Goal: Transaction & Acquisition: Download file/media

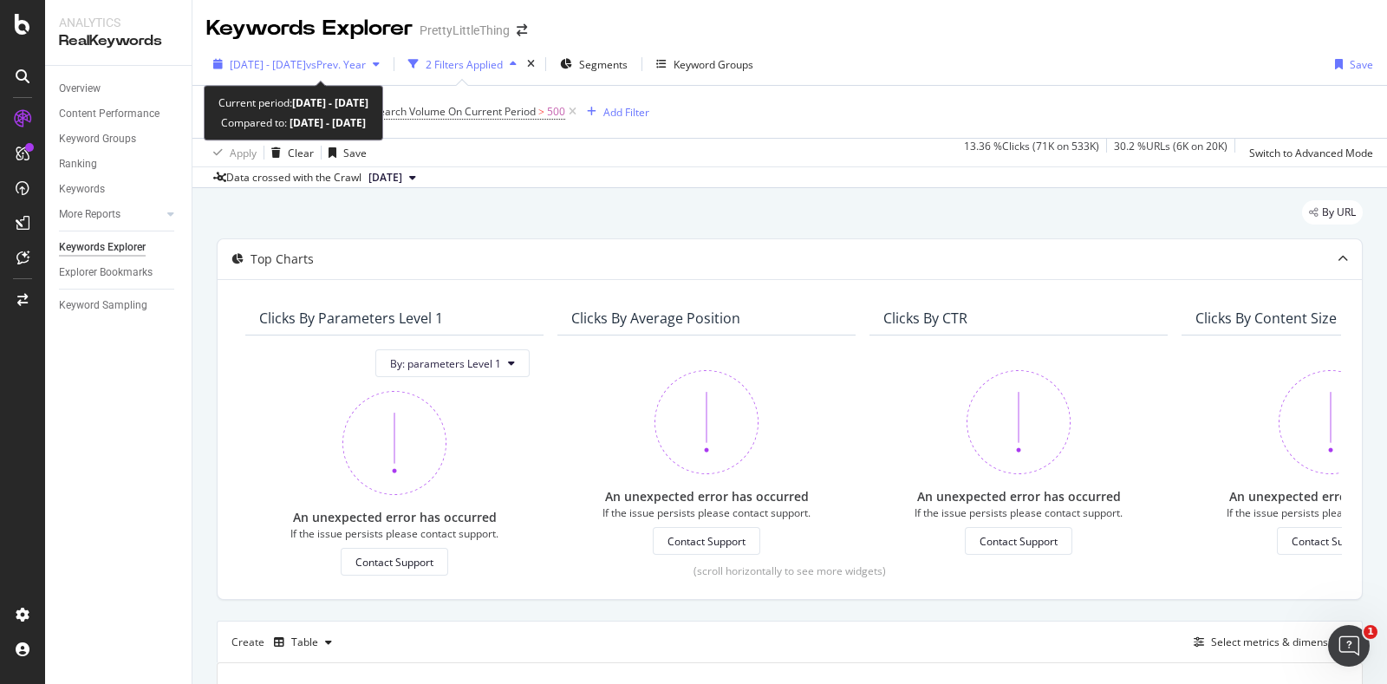
click at [366, 60] on span "vs Prev. Year" at bounding box center [336, 64] width 60 height 15
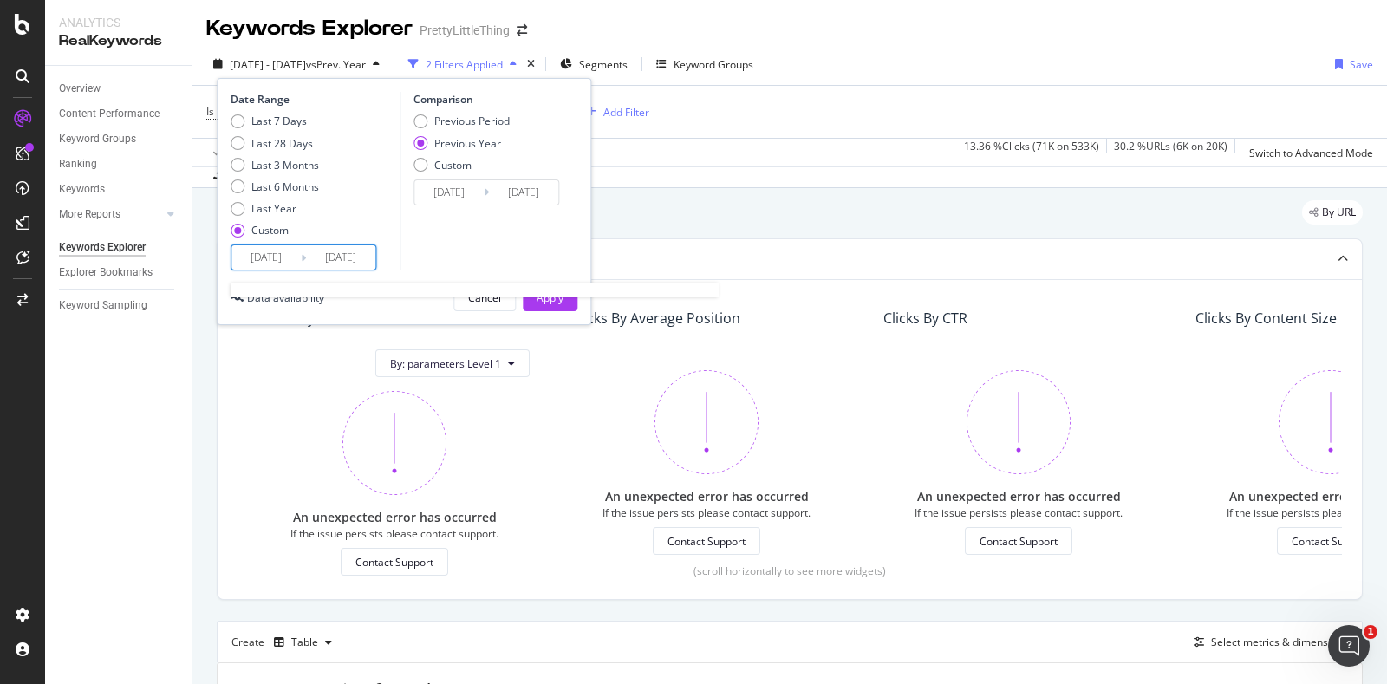
click at [285, 251] on input "[DATE]" at bounding box center [265, 257] width 69 height 24
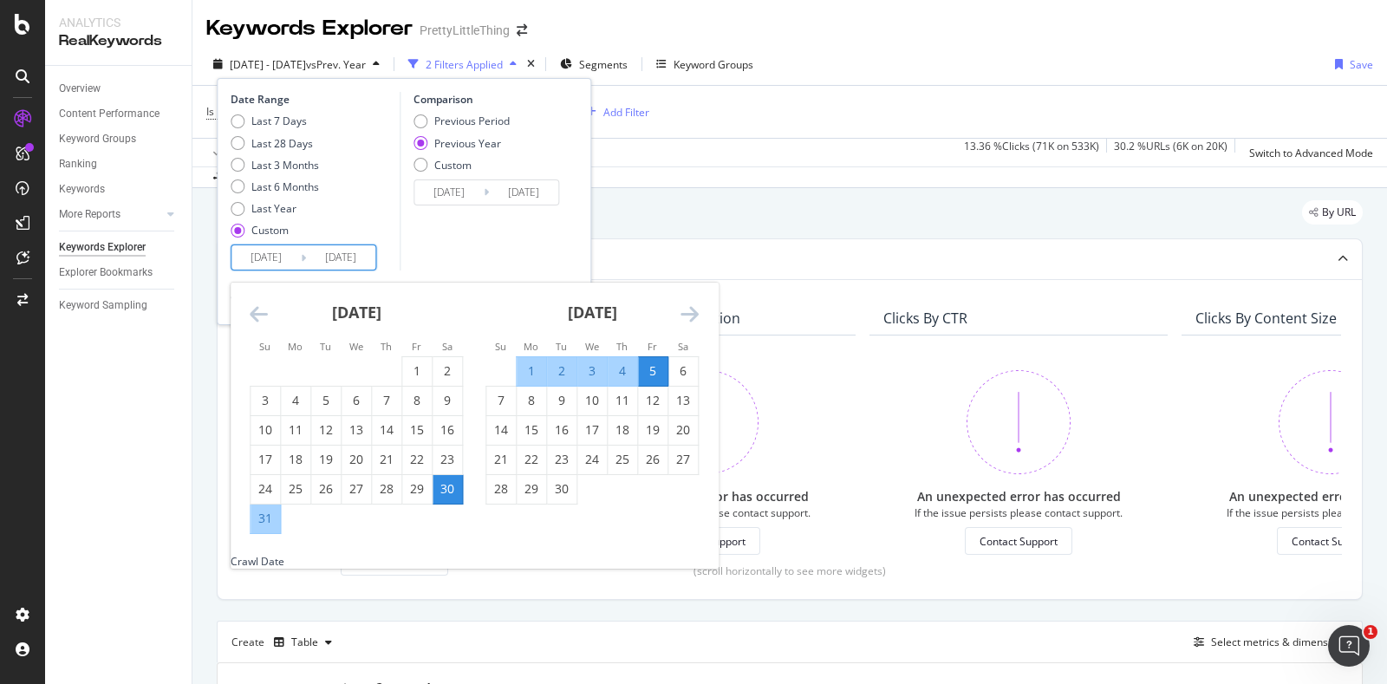
click at [690, 316] on icon "Move forward to switch to the next month." at bounding box center [690, 313] width 18 height 21
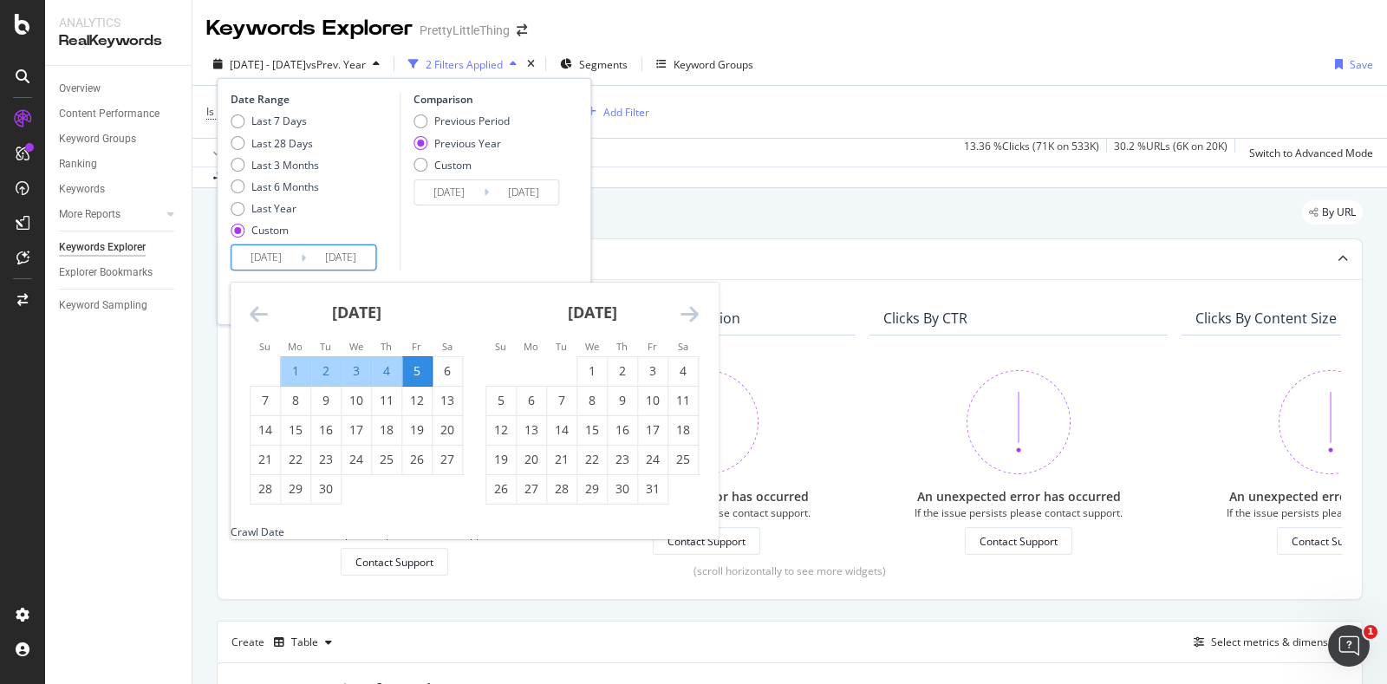
click at [690, 316] on icon "Move forward to switch to the next month." at bounding box center [690, 313] width 18 height 21
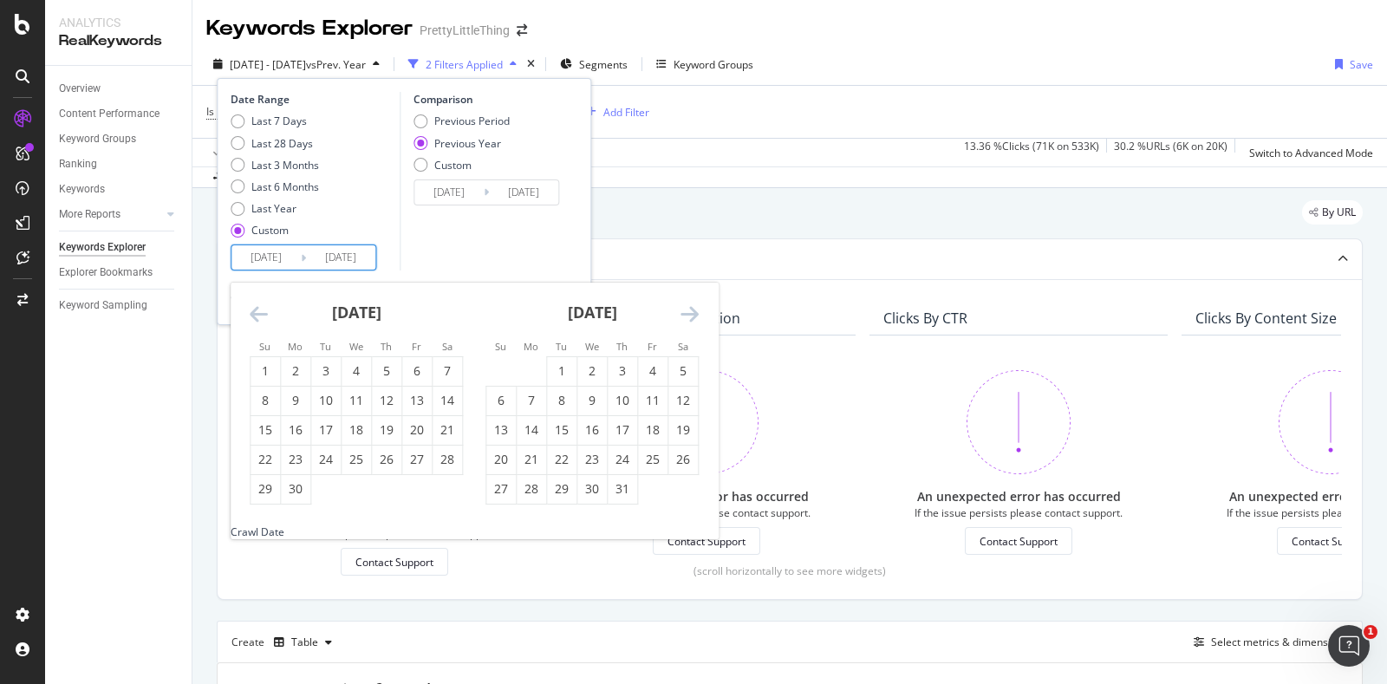
click at [690, 316] on icon "Move forward to switch to the next month." at bounding box center [690, 313] width 18 height 21
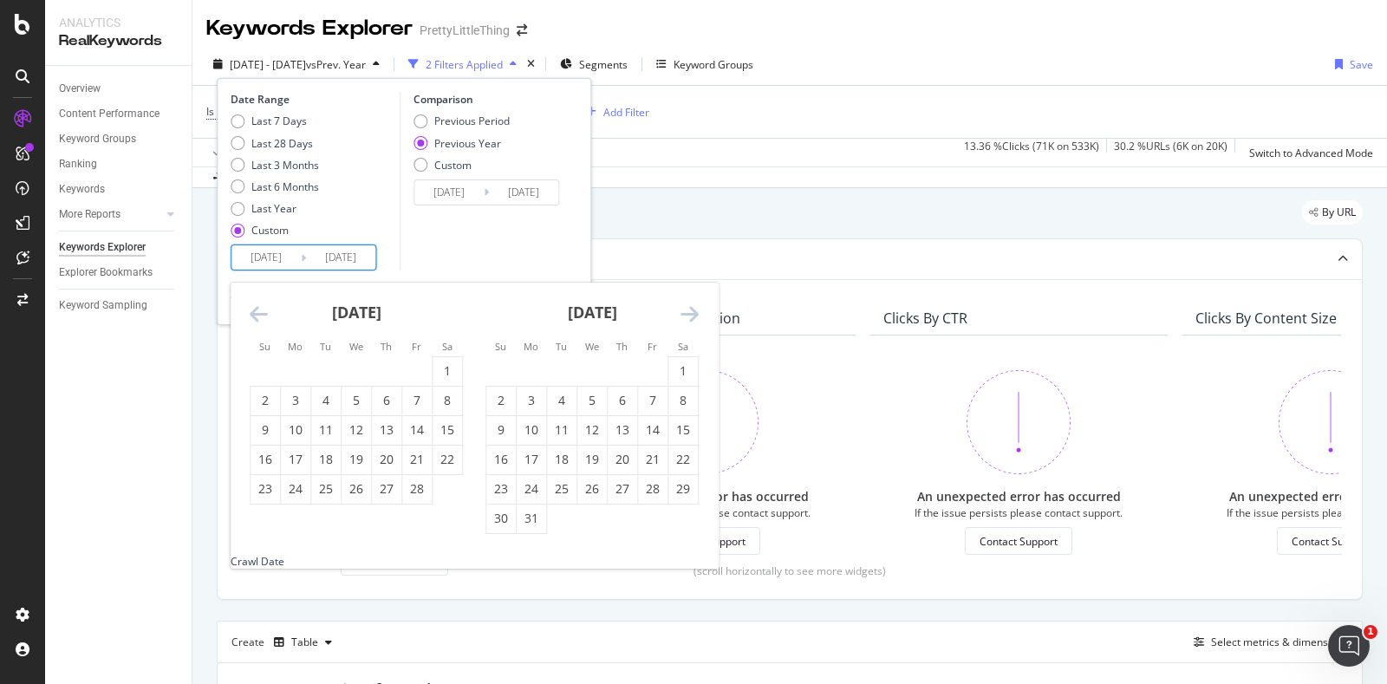
click at [690, 316] on icon "Move forward to switch to the next month." at bounding box center [690, 313] width 18 height 21
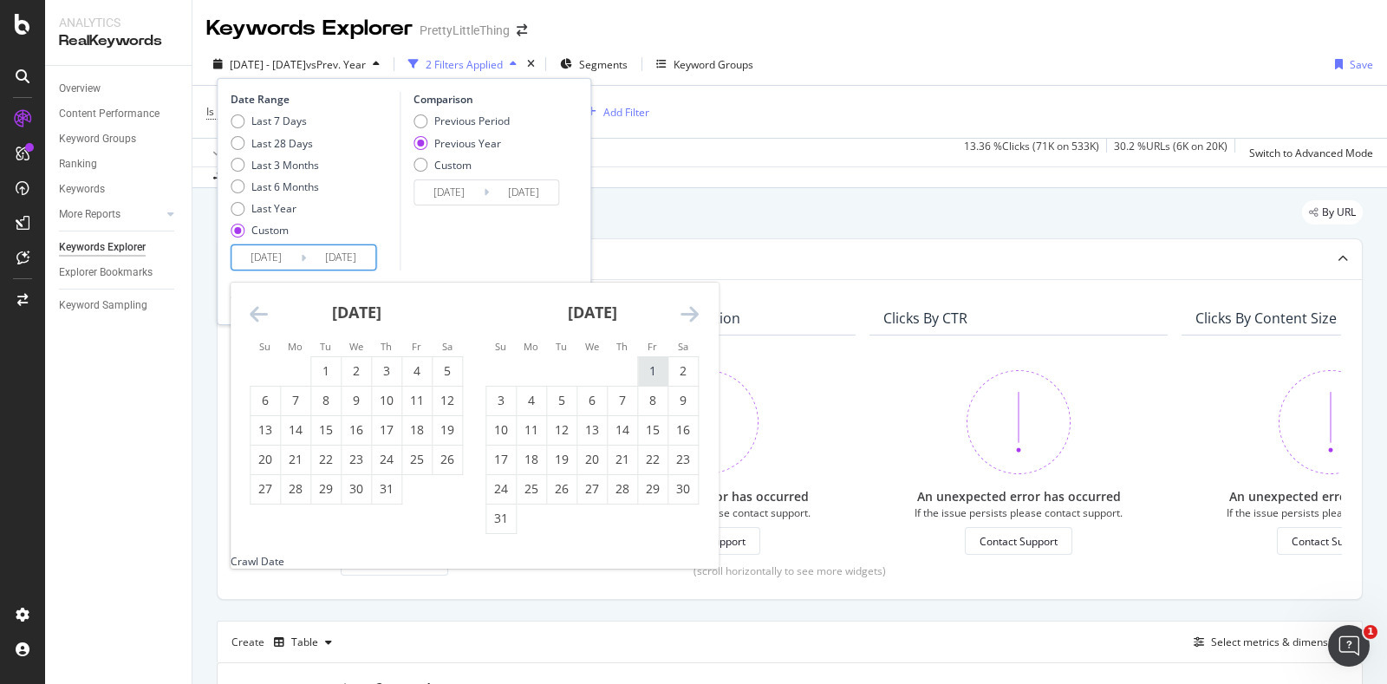
click at [652, 374] on div "1" at bounding box center [652, 370] width 29 height 17
type input "[DATE]"
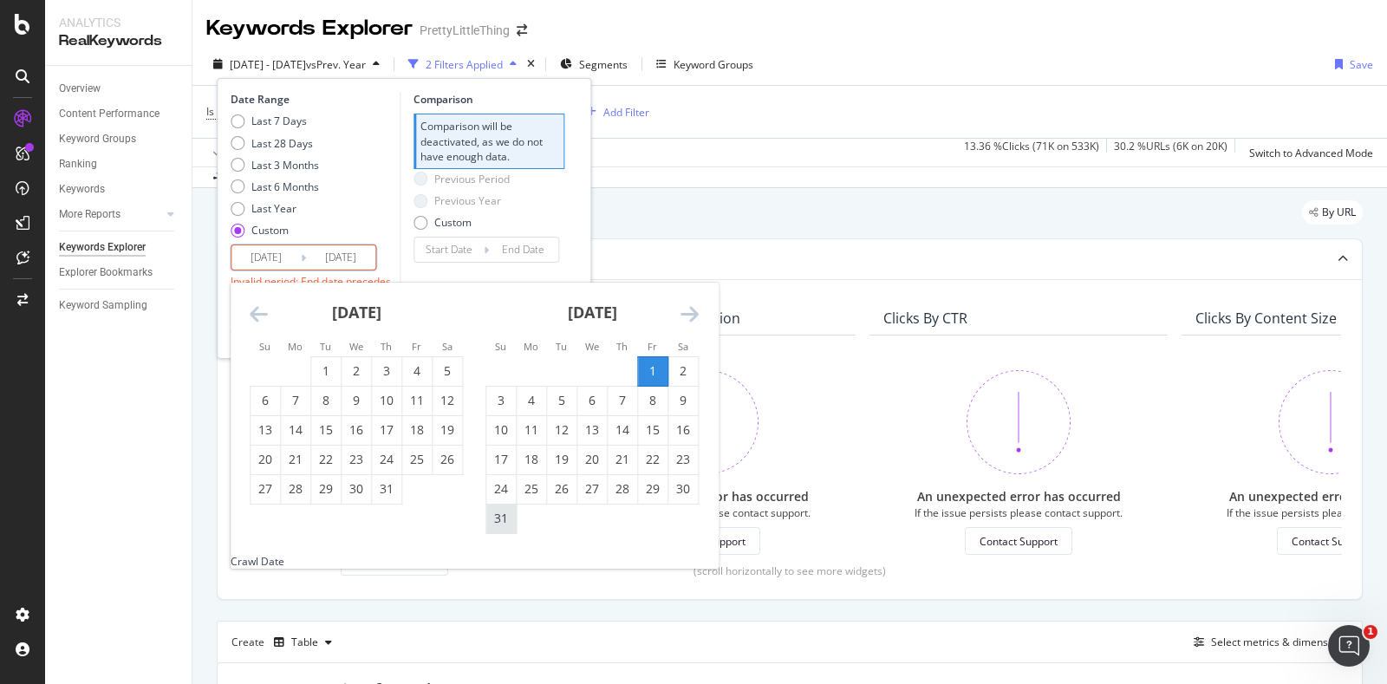
click at [511, 516] on div "31" at bounding box center [500, 518] width 29 height 17
type input "[DATE]"
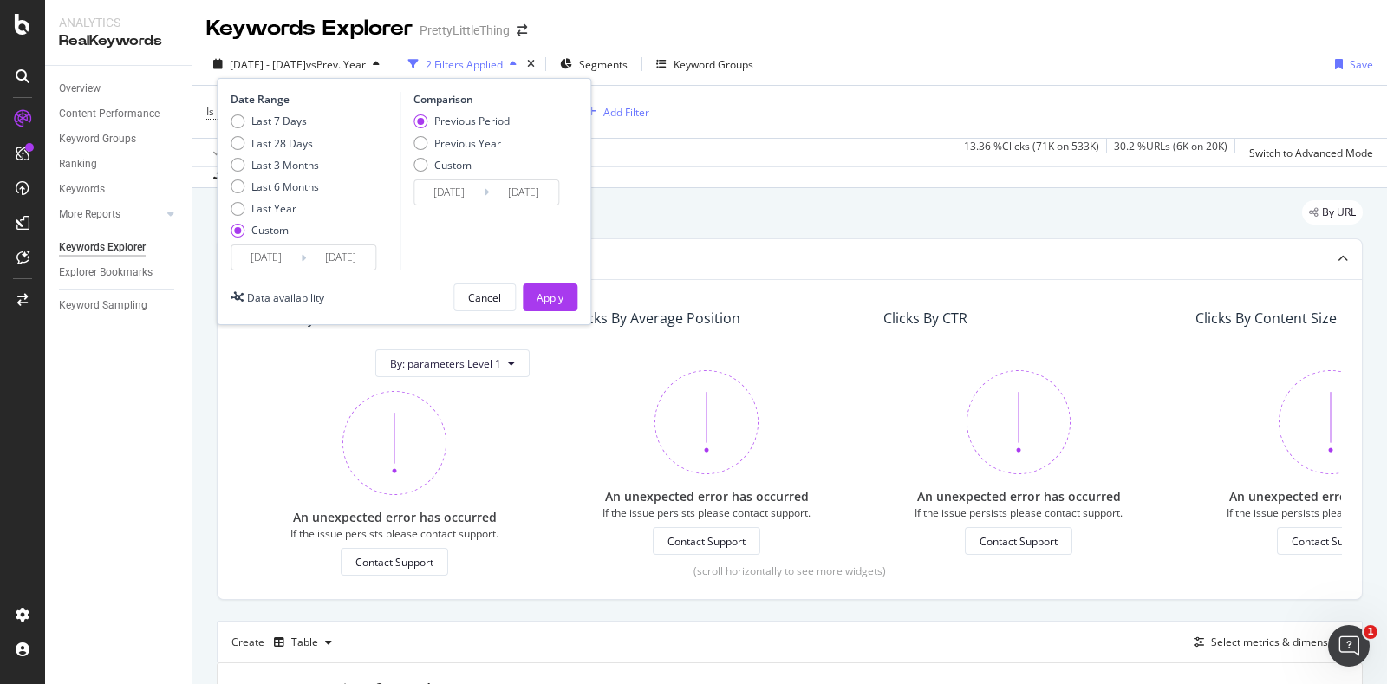
click at [485, 190] on icon at bounding box center [486, 192] width 5 height 16
click at [481, 144] on div "Previous Year" at bounding box center [467, 143] width 67 height 15
type input "[DATE]"
click at [499, 186] on input "[DATE]" at bounding box center [523, 192] width 69 height 24
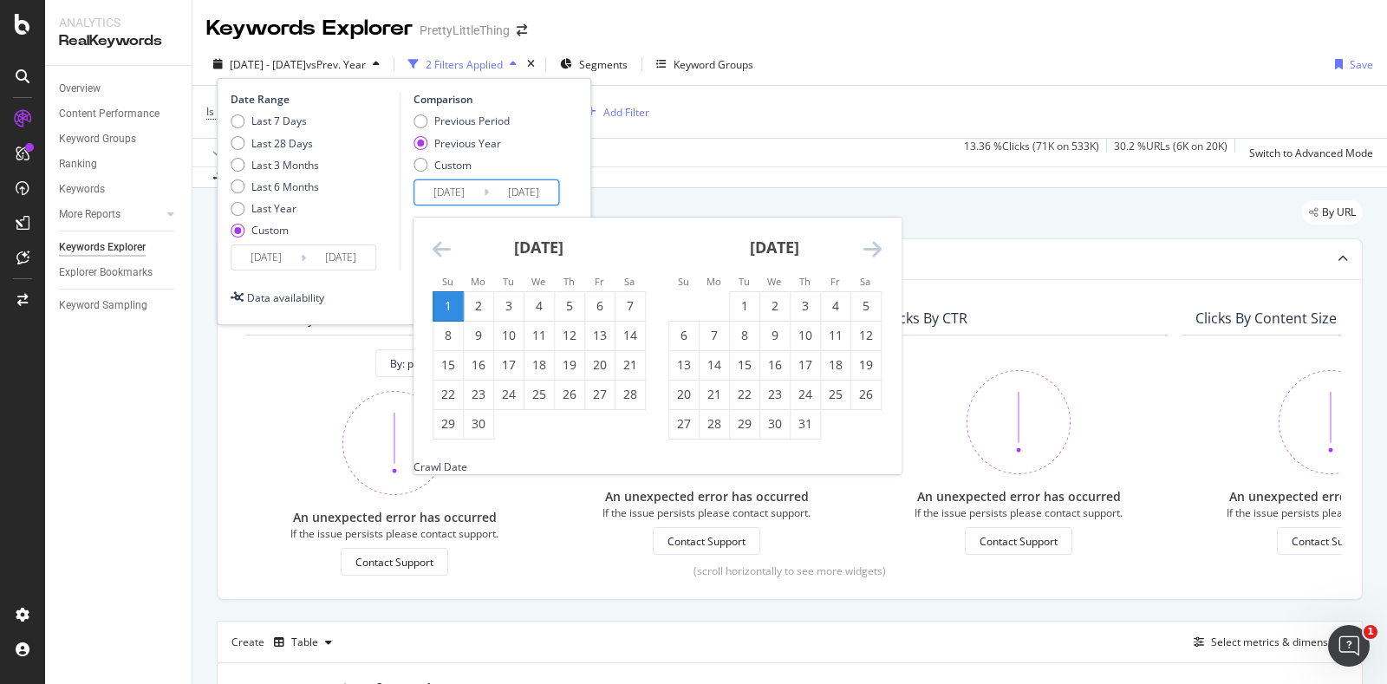
click at [440, 247] on icon "Move backward to switch to the previous month." at bounding box center [442, 248] width 18 height 21
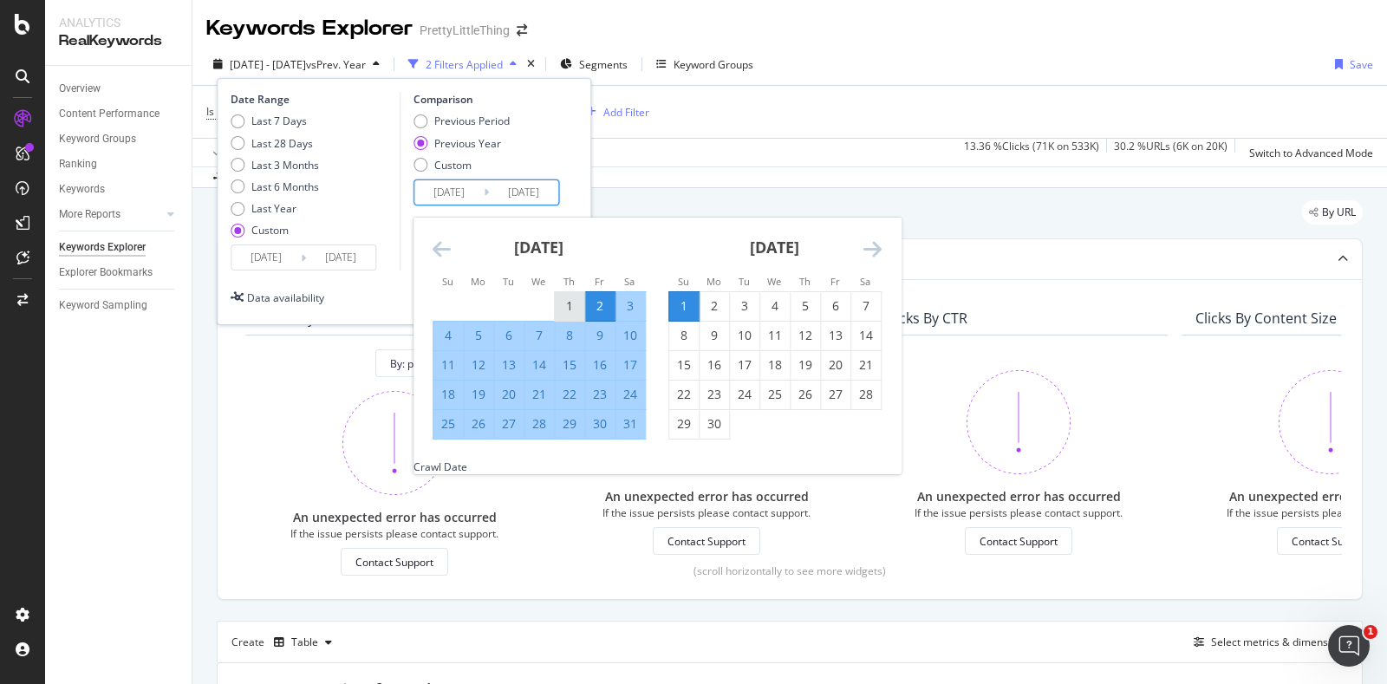
click at [563, 301] on div "1" at bounding box center [569, 305] width 29 height 17
type input "[DATE]"
click at [626, 426] on div "31" at bounding box center [630, 423] width 29 height 17
type input "[DATE]"
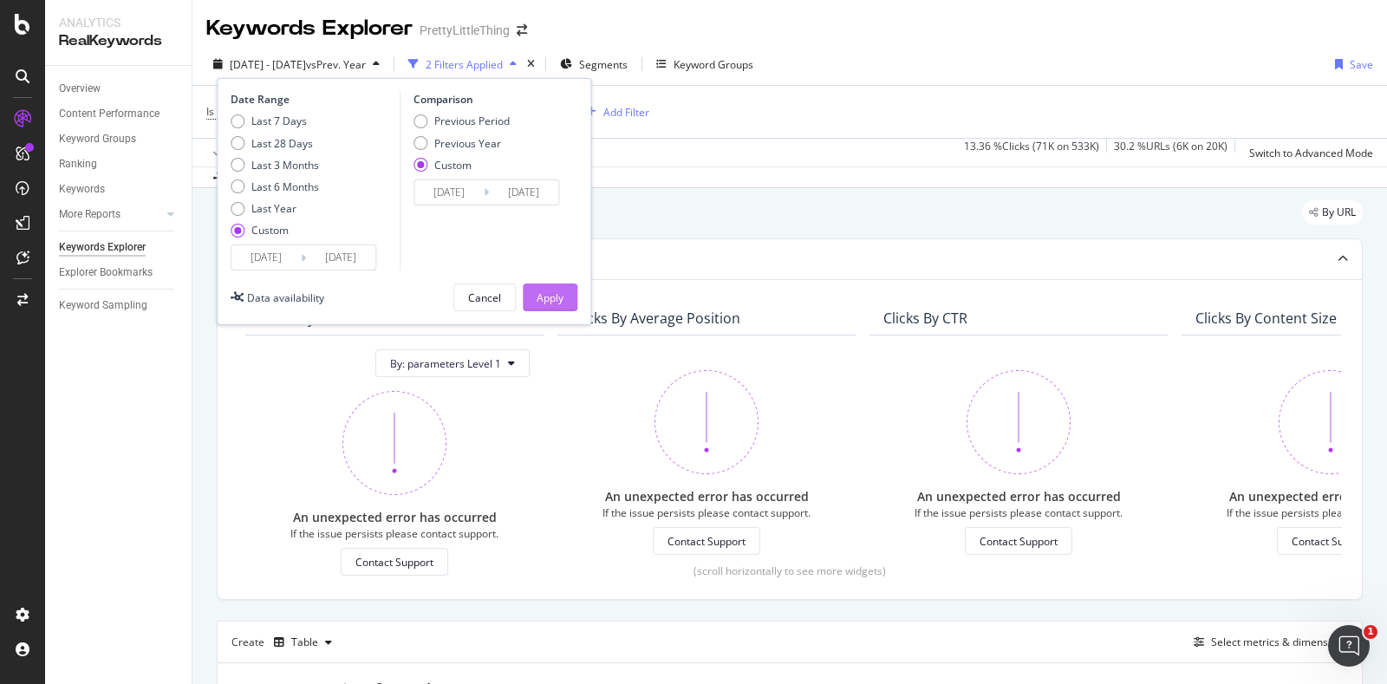
click at [542, 303] on div "Apply" at bounding box center [550, 297] width 27 height 15
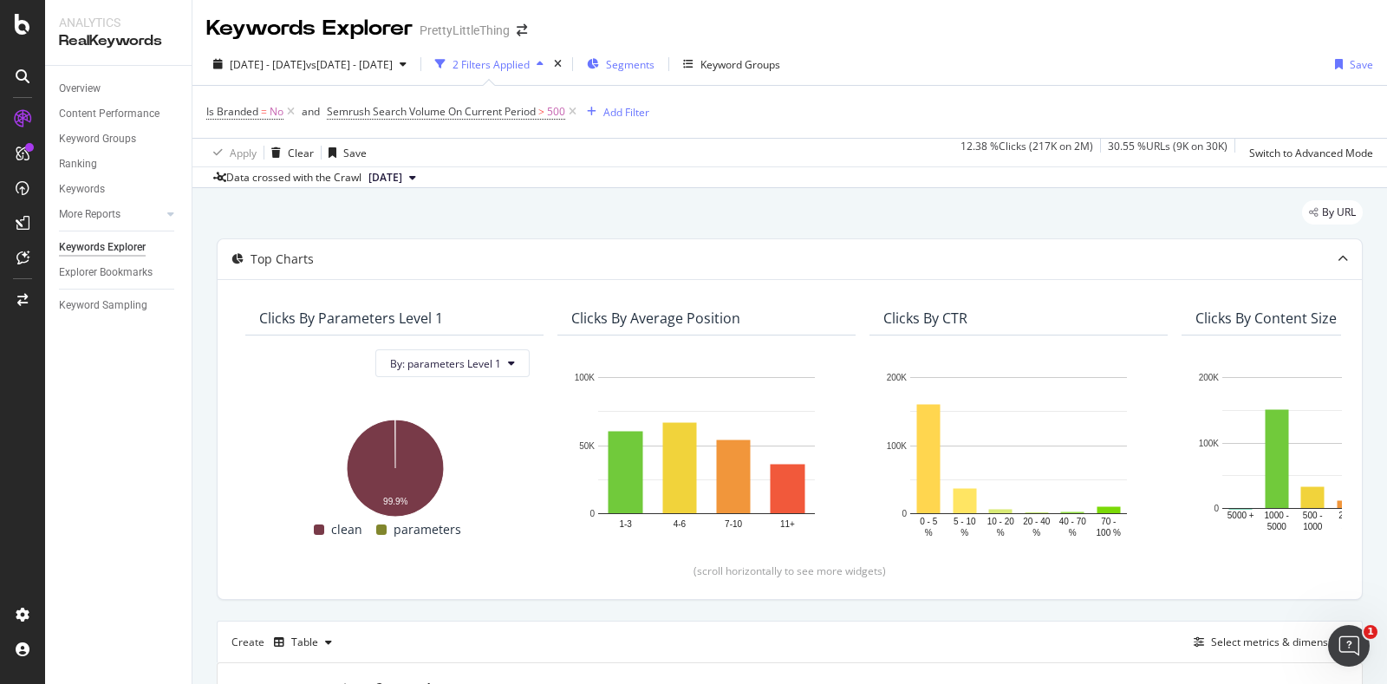
click at [655, 58] on span "Segments" at bounding box center [630, 64] width 49 height 15
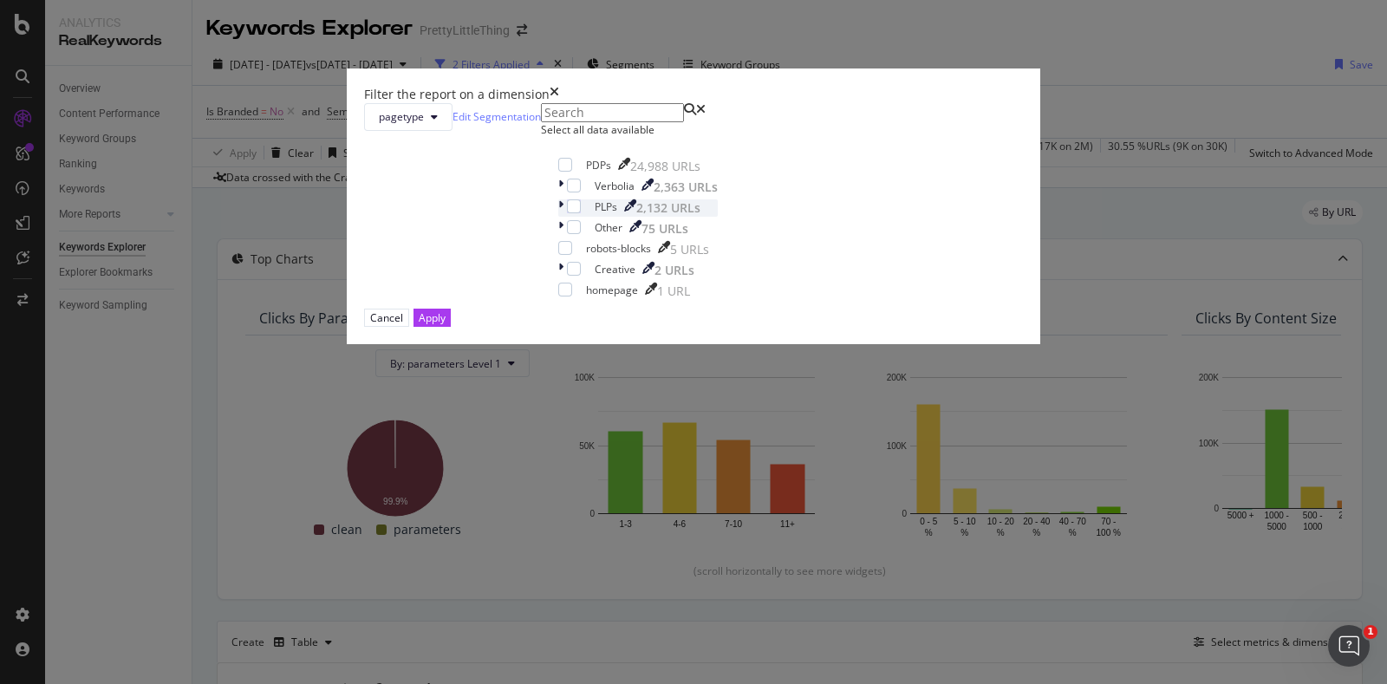
click at [558, 217] on icon "modal" at bounding box center [560, 207] width 5 height 17
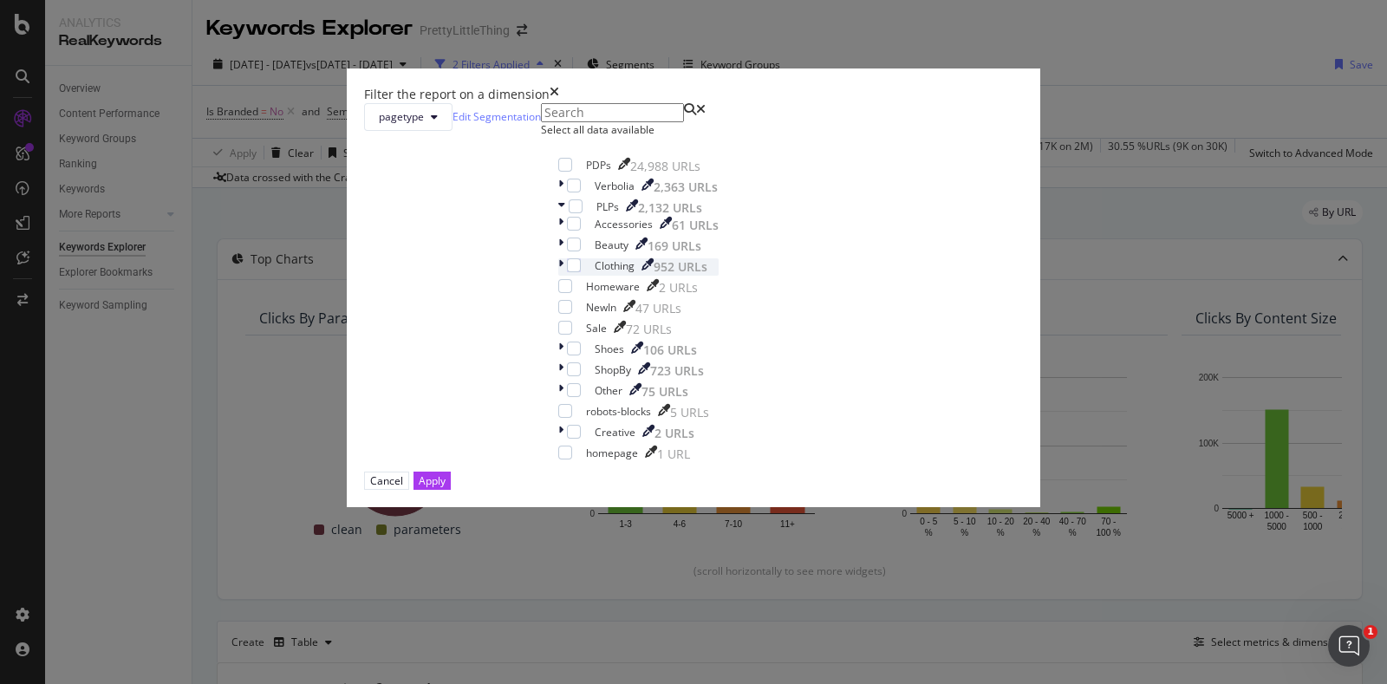
click at [558, 276] on icon "modal" at bounding box center [560, 266] width 5 height 17
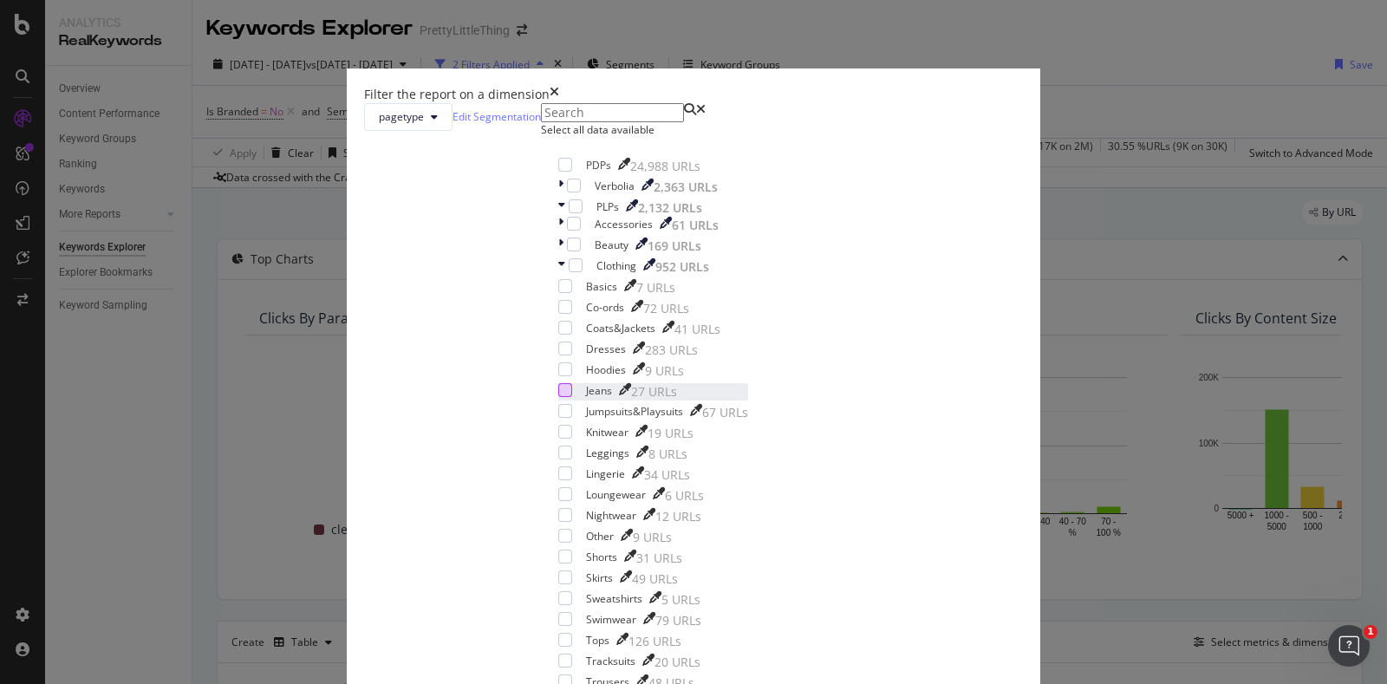
scroll to position [281, 0]
click at [561, 633] on div "modal" at bounding box center [565, 640] width 14 height 14
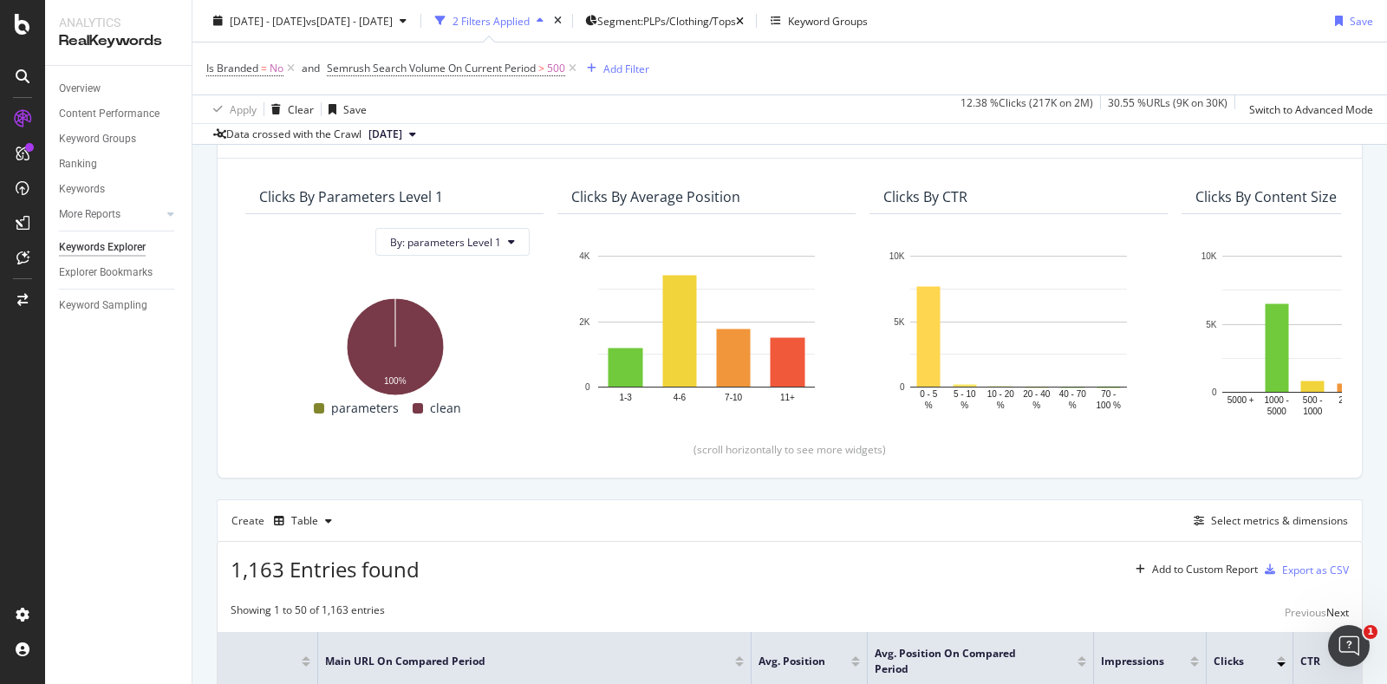
scroll to position [130, 0]
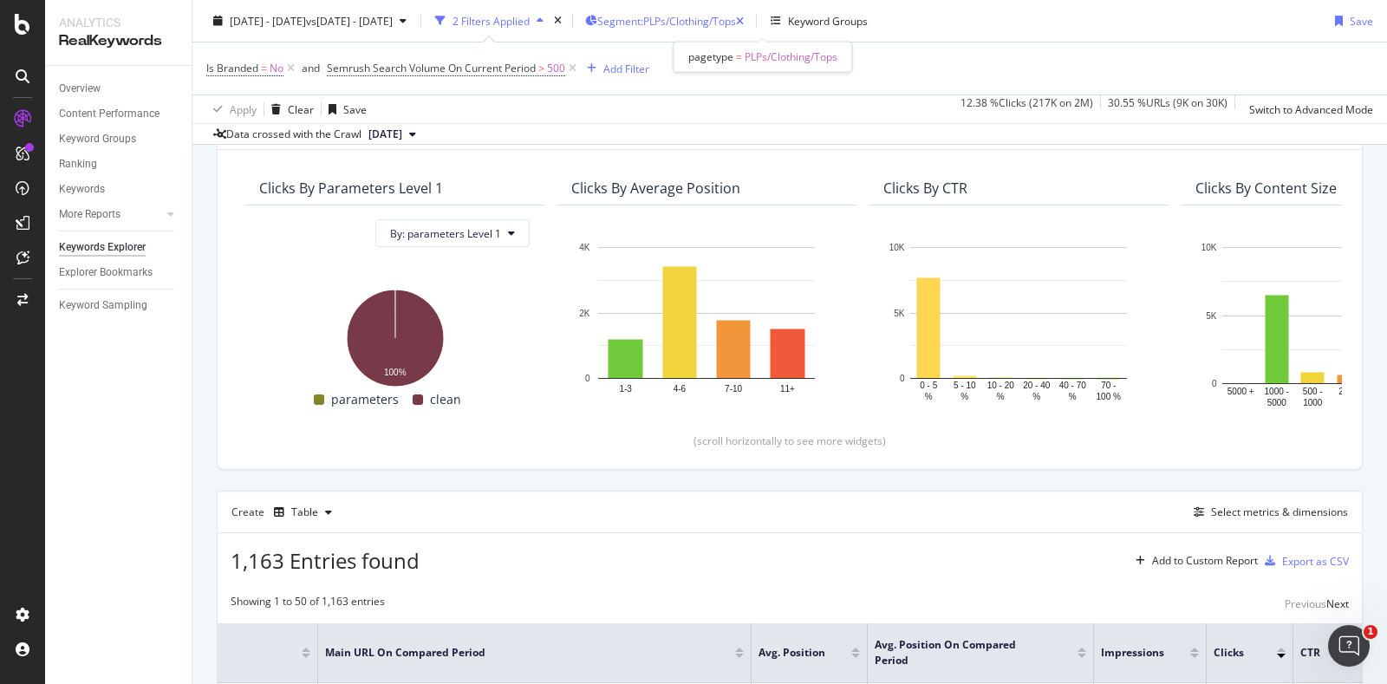
click at [715, 23] on span "Segment: PLPs/Clothing/Tops" at bounding box center [666, 20] width 139 height 15
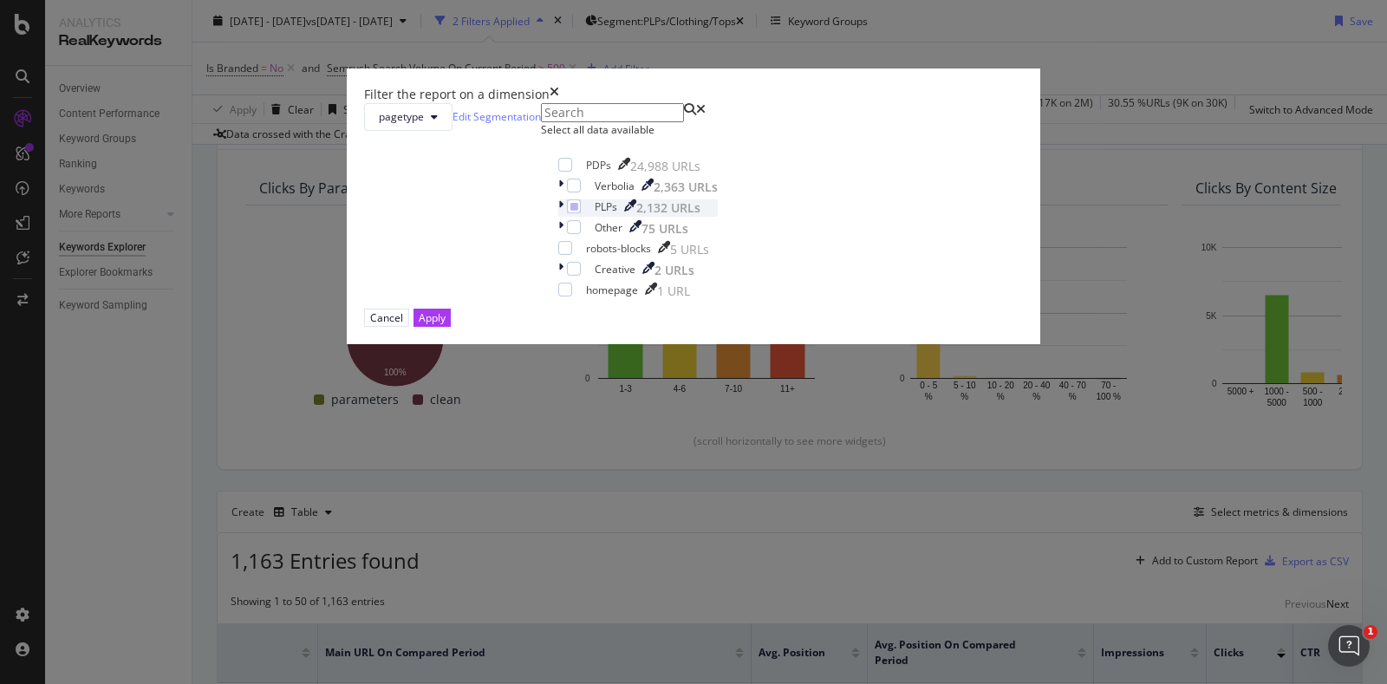
click at [558, 217] on icon "modal" at bounding box center [560, 207] width 5 height 17
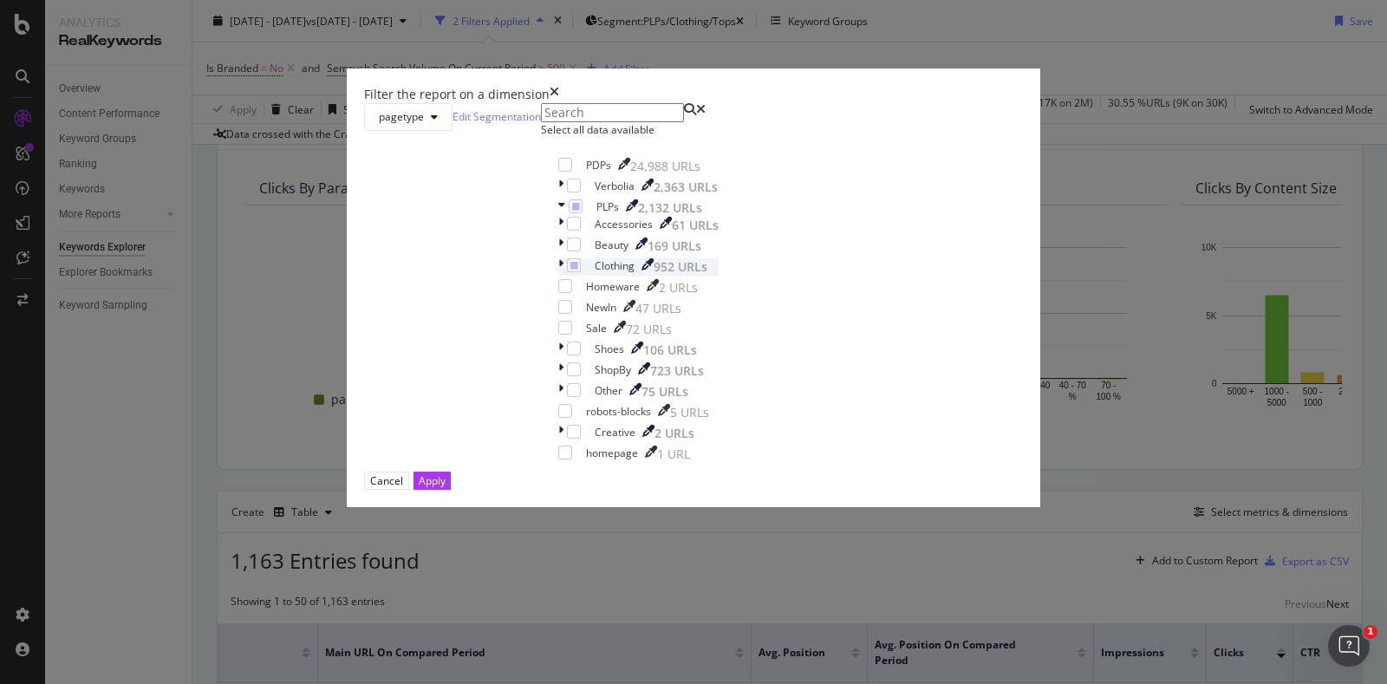
click at [558, 276] on icon "modal" at bounding box center [560, 266] width 5 height 17
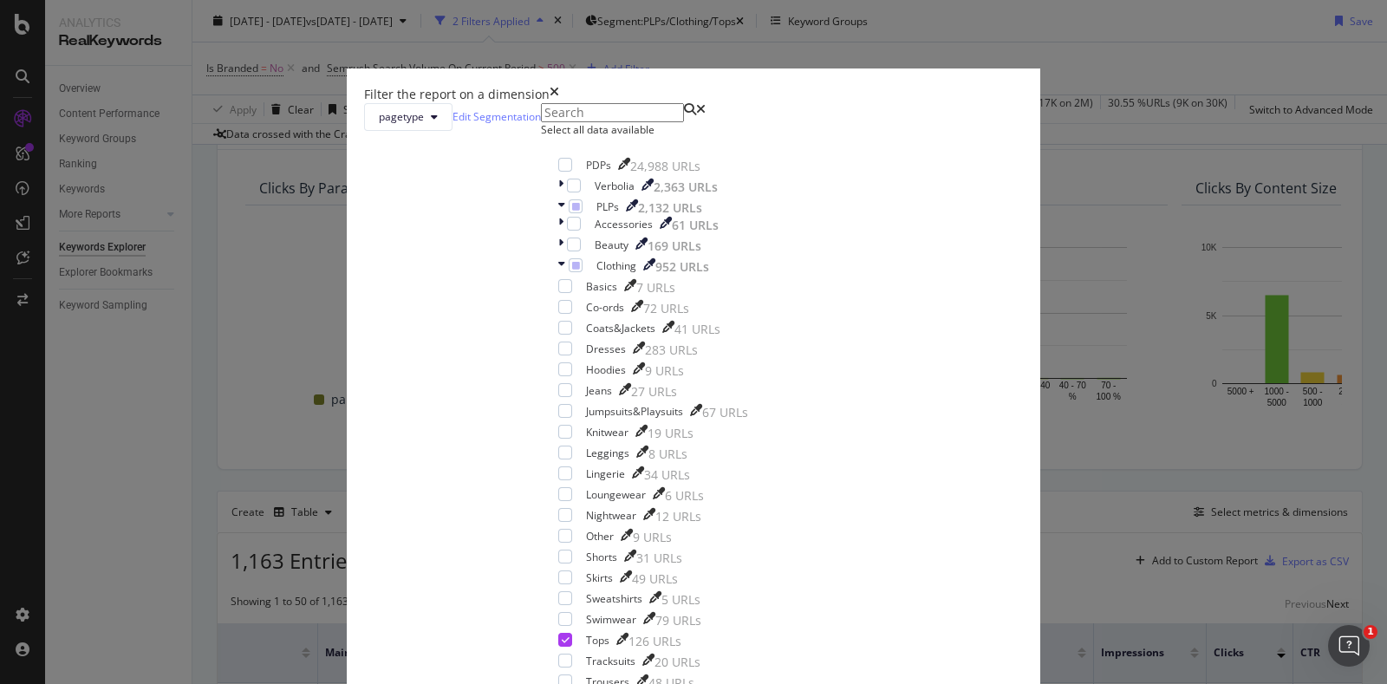
click at [907, 84] on div "Filter the report on a dimension pagetype Edit Segmentation Select all data ava…" at bounding box center [693, 342] width 1387 height 684
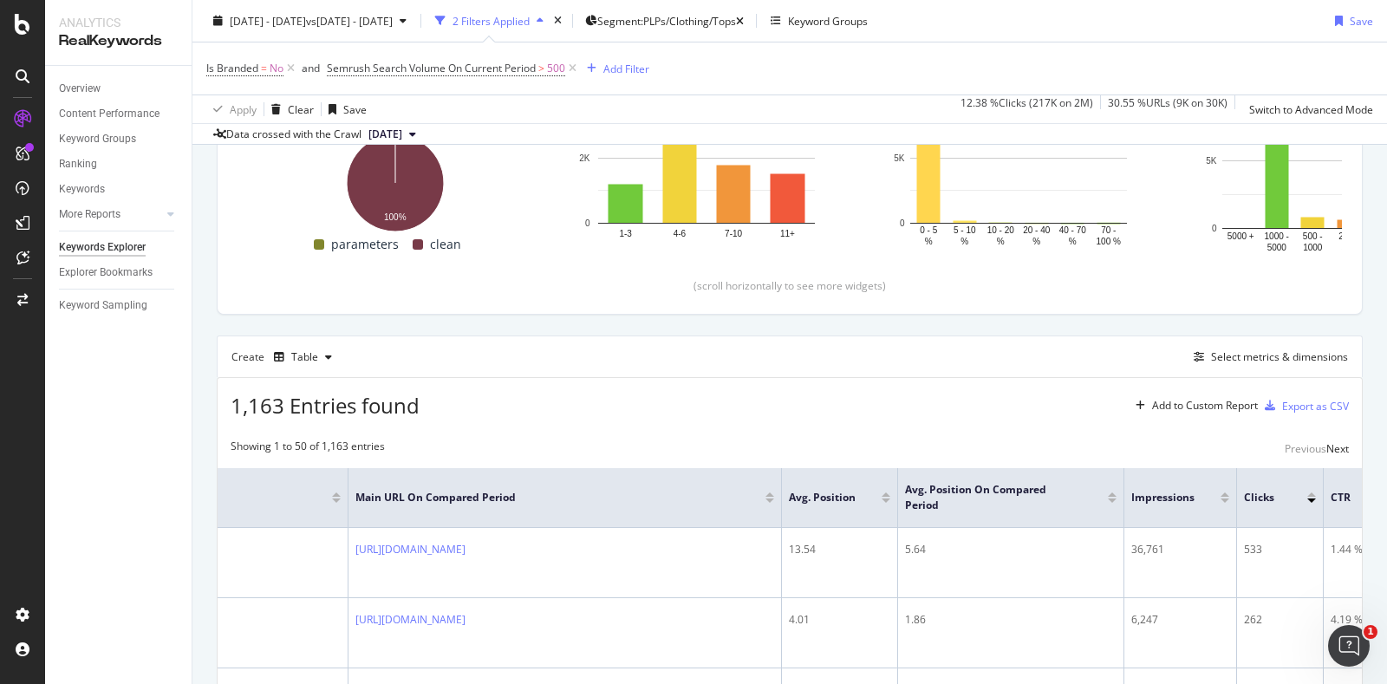
scroll to position [0, 693]
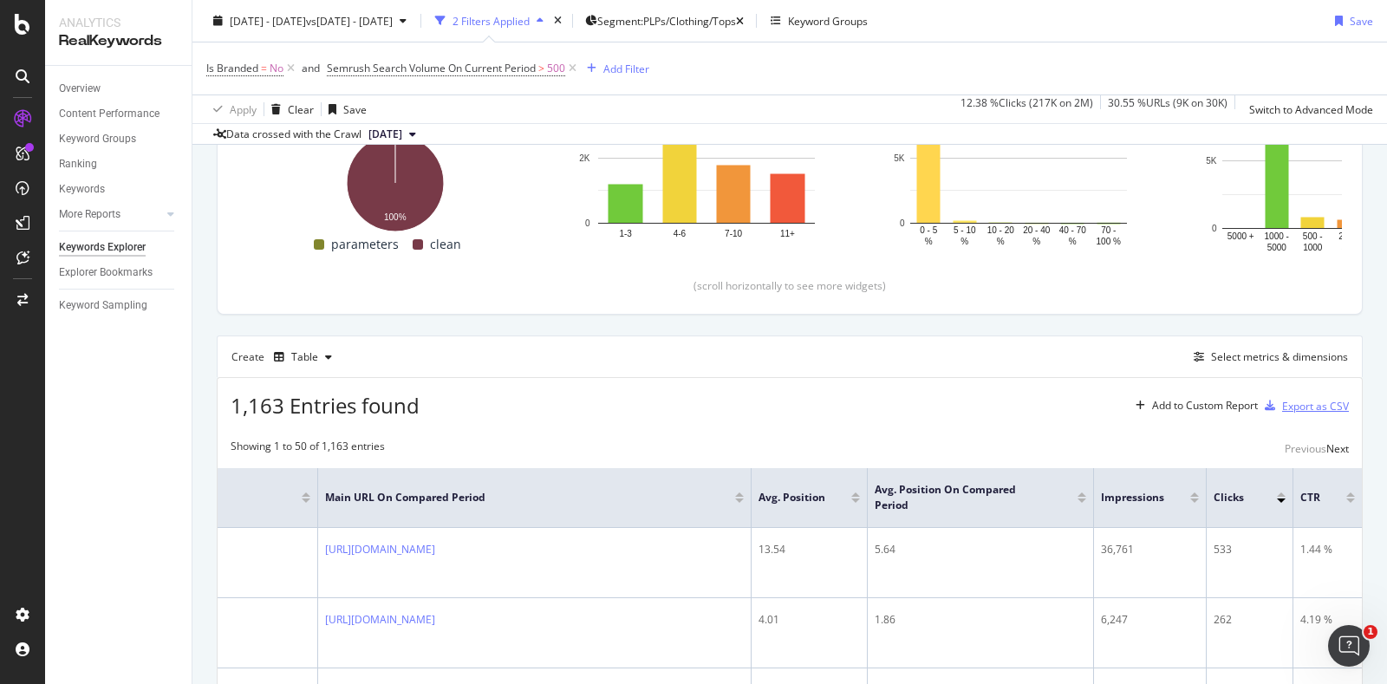
click at [1286, 401] on div "Export as CSV" at bounding box center [1315, 406] width 67 height 15
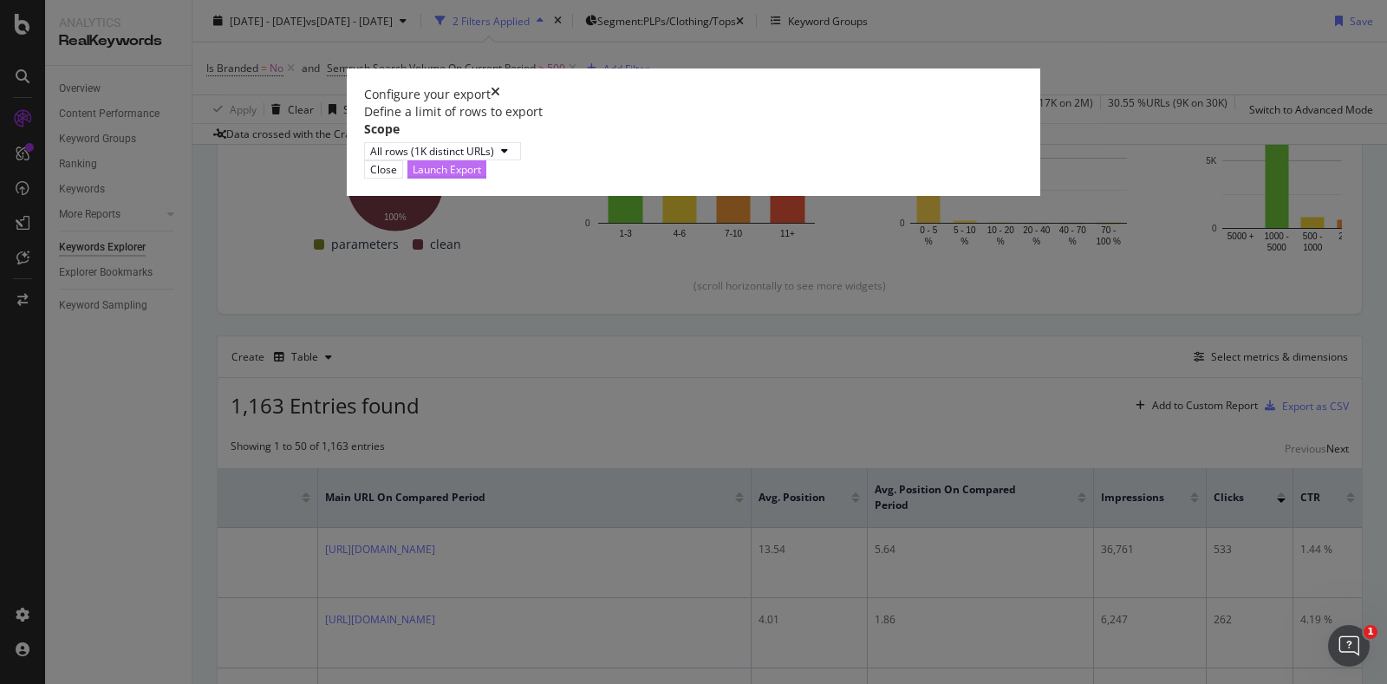
click at [481, 177] on div "Launch Export" at bounding box center [447, 169] width 68 height 15
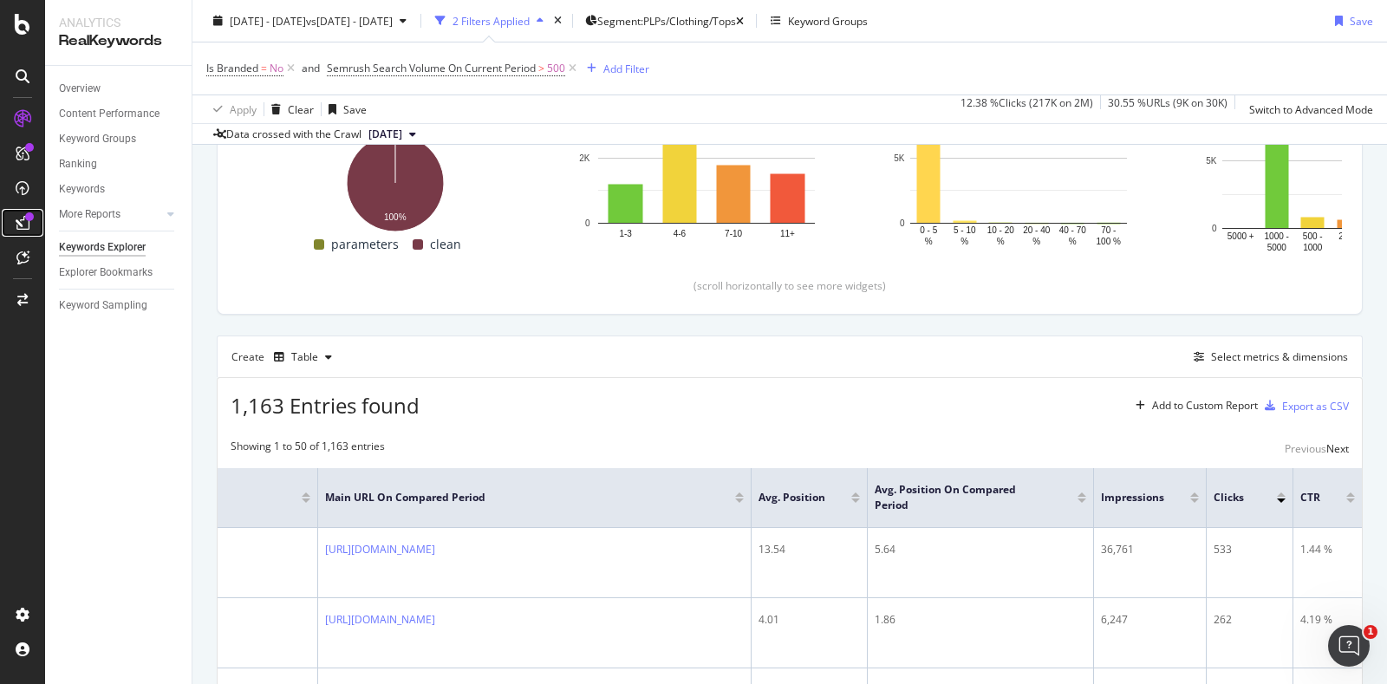
click at [37, 215] on link at bounding box center [23, 223] width 42 height 28
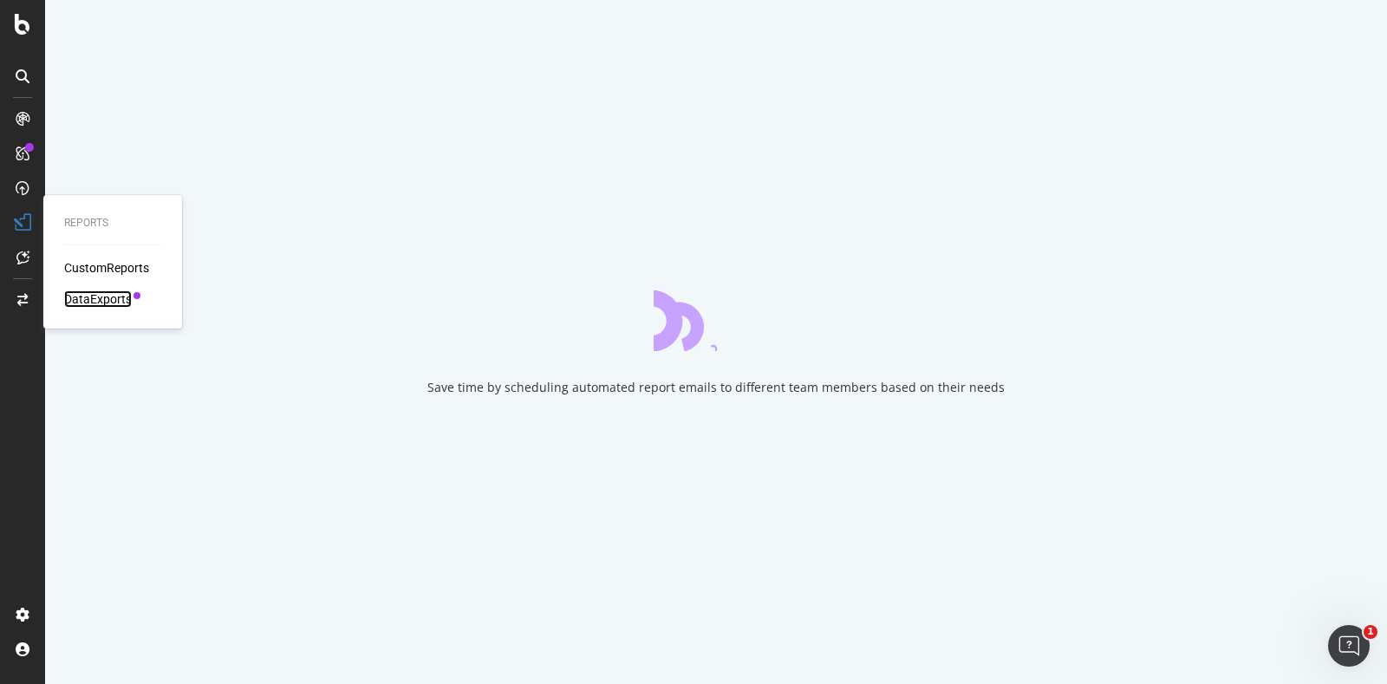
click at [97, 299] on div "DataExports" at bounding box center [98, 298] width 68 height 17
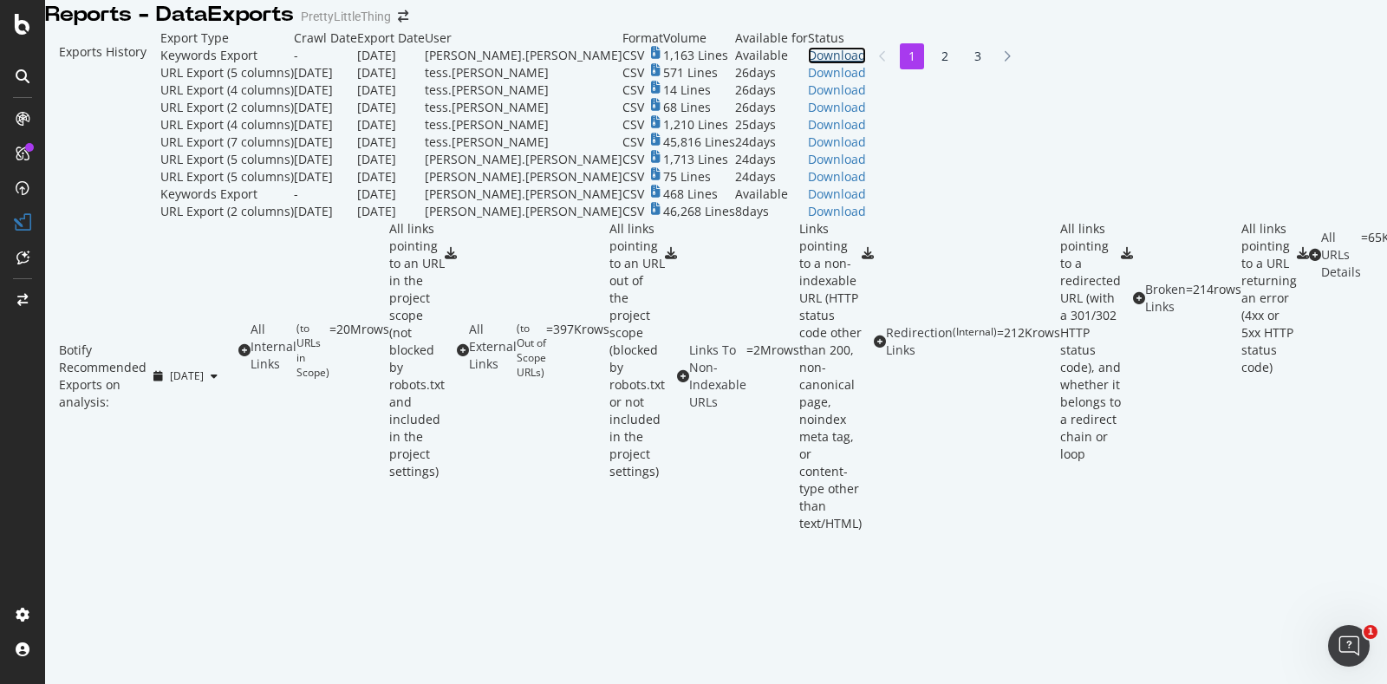
click at [866, 64] on div "Download" at bounding box center [837, 55] width 58 height 17
